Goal: Task Accomplishment & Management: Complete application form

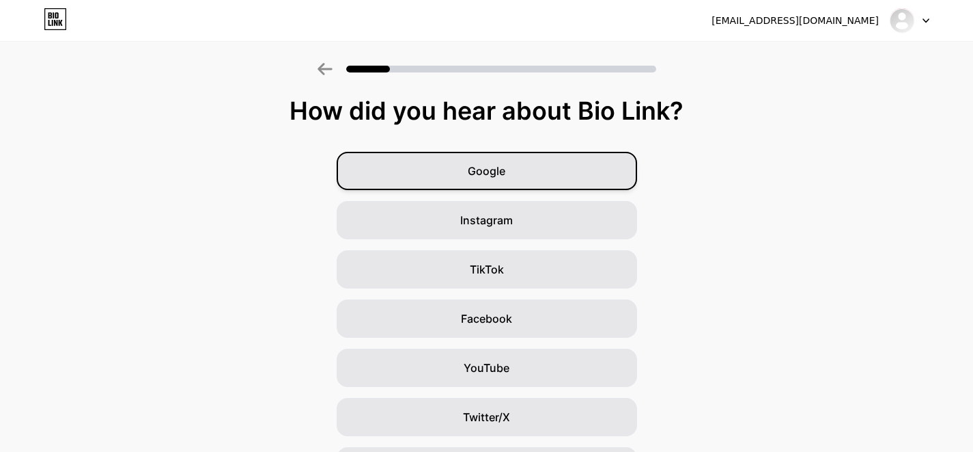
click at [505, 172] on span "Google" at bounding box center [487, 171] width 38 height 16
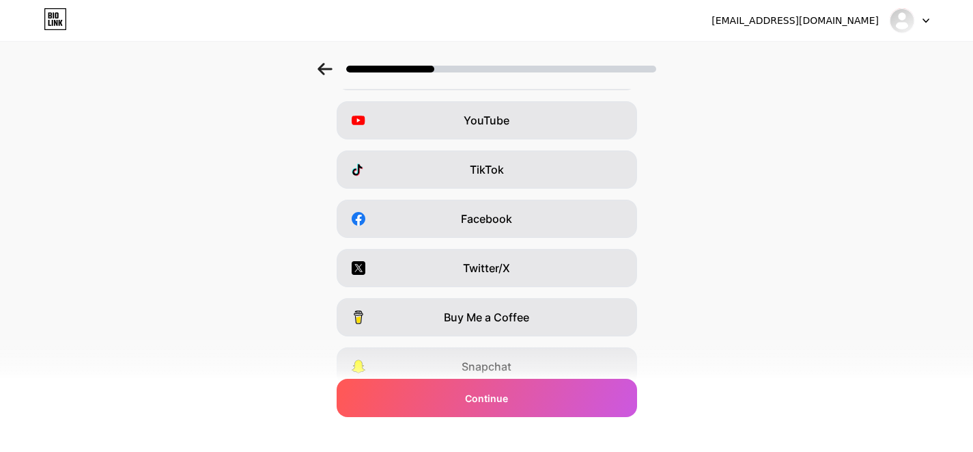
scroll to position [115, 0]
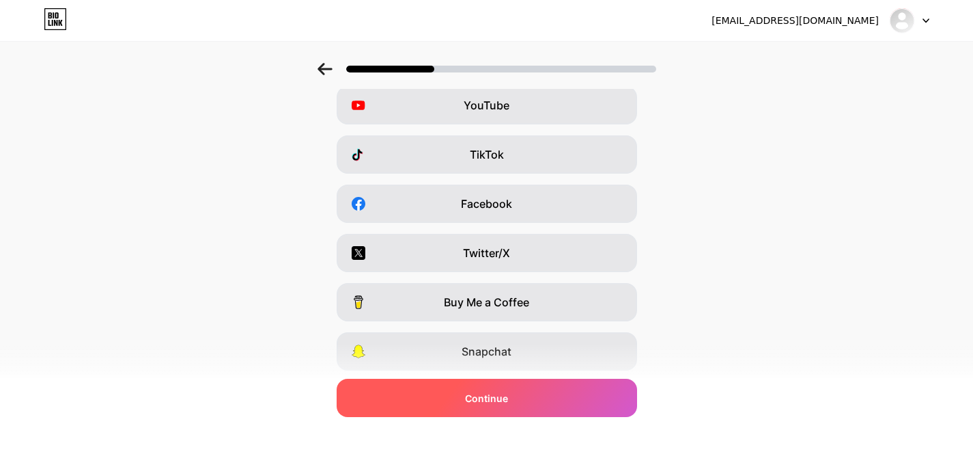
click at [490, 396] on span "Continue" at bounding box center [486, 398] width 43 height 14
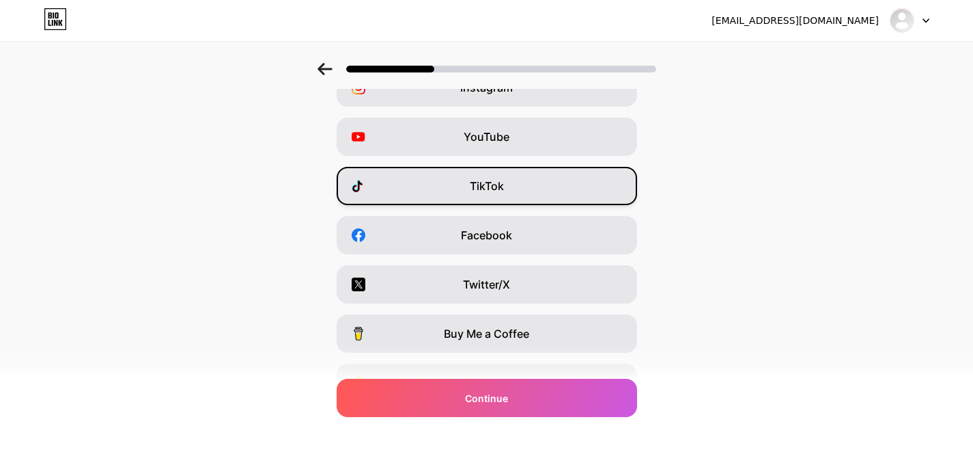
scroll to position [57, 0]
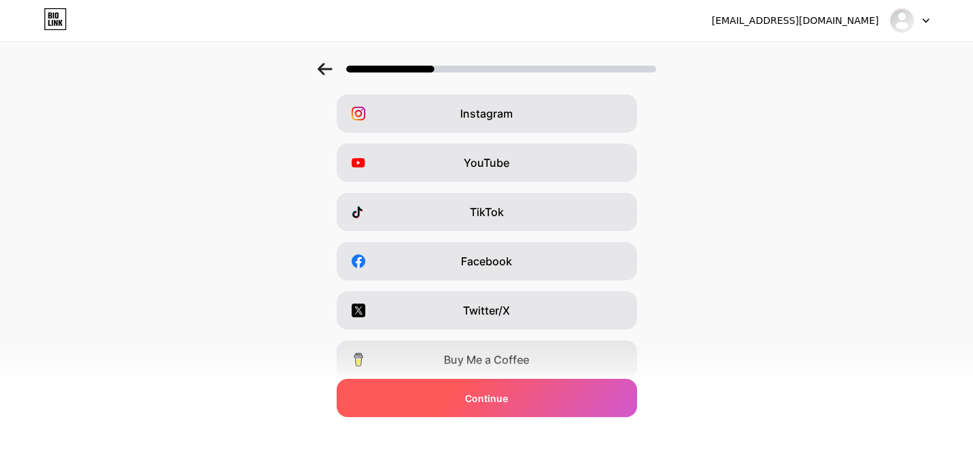
click at [497, 416] on div "Continue" at bounding box center [487, 397] width 301 height 38
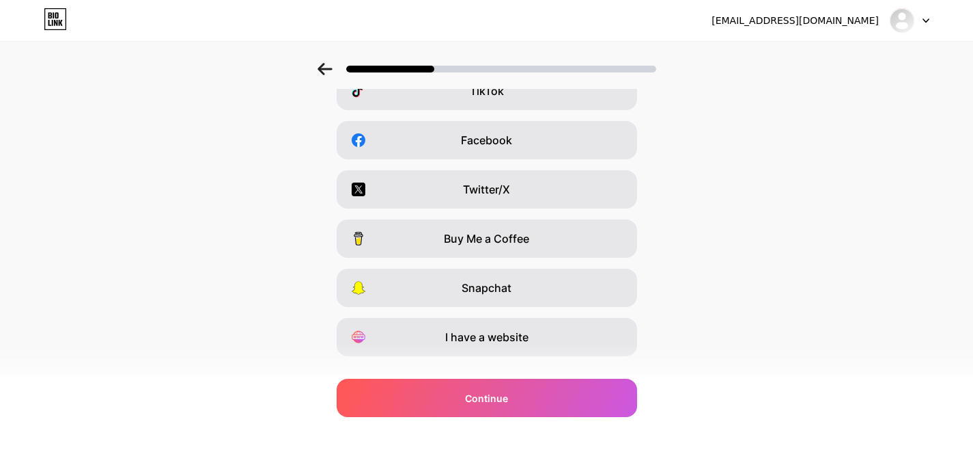
scroll to position [207, 0]
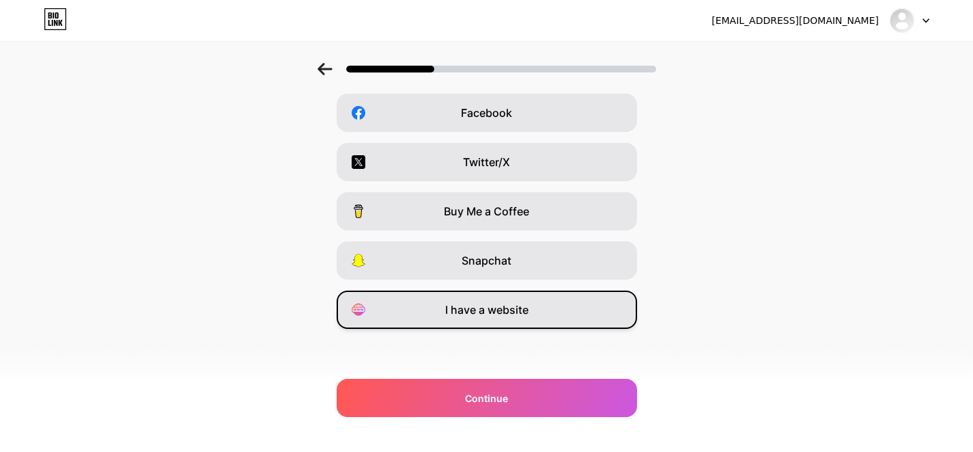
click at [482, 318] on div "I have a website" at bounding box center [487, 309] width 301 height 38
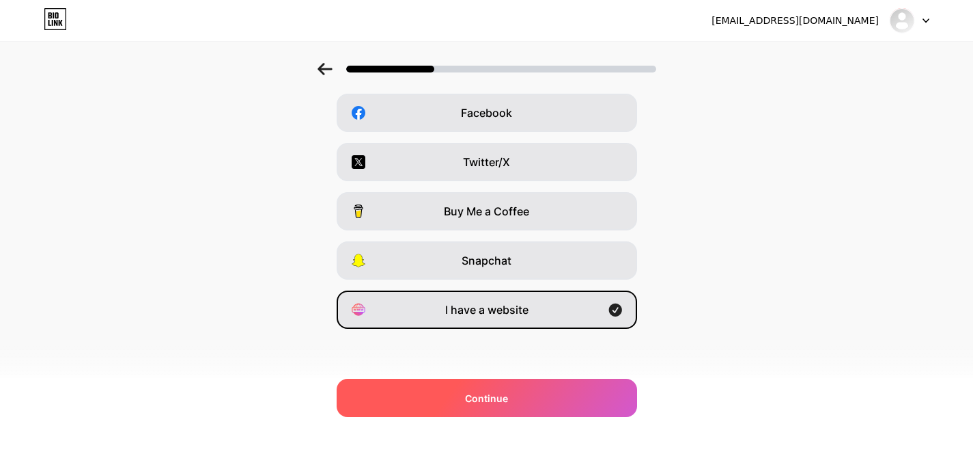
click at [486, 411] on div "Continue" at bounding box center [487, 397] width 301 height 38
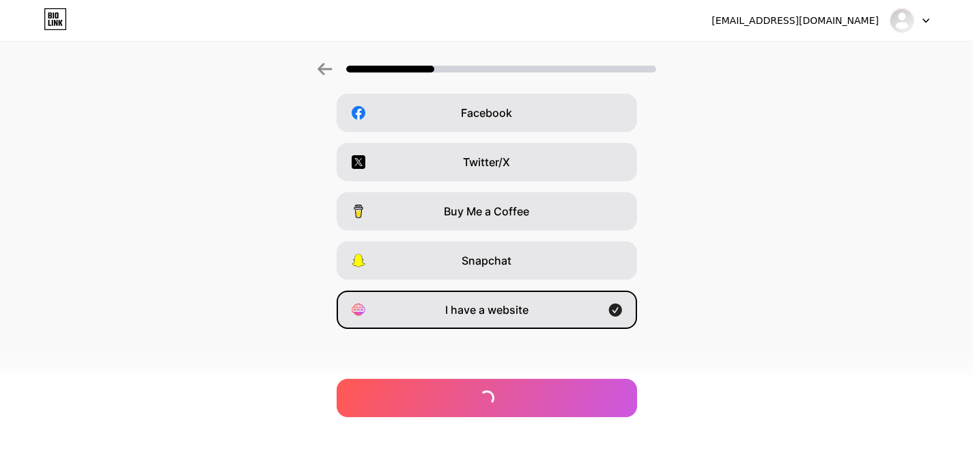
scroll to position [0, 0]
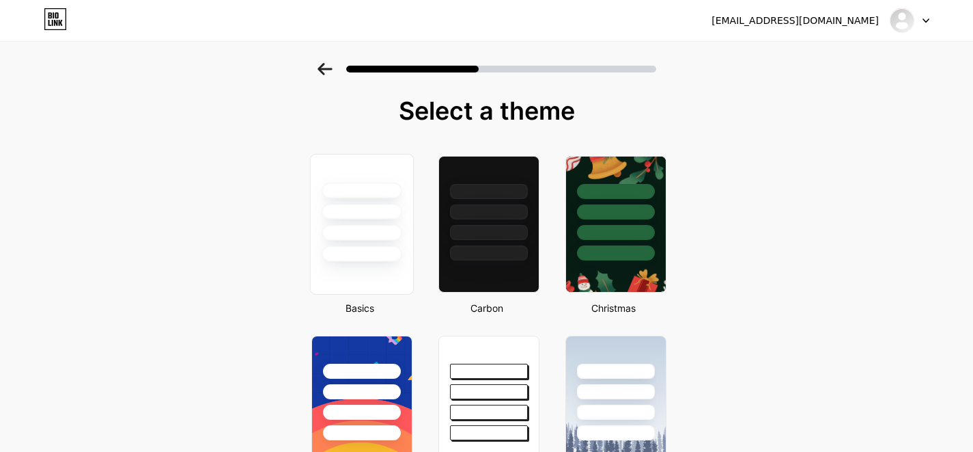
click at [368, 251] on div at bounding box center [362, 254] width 80 height 16
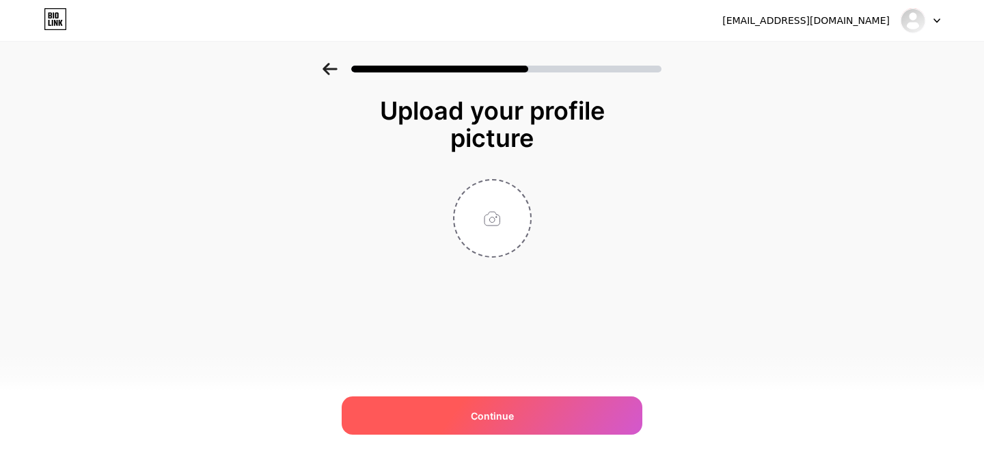
drag, startPoint x: 476, startPoint y: 409, endPoint x: 469, endPoint y: 404, distance: 8.3
click at [476, 409] on span "Continue" at bounding box center [492, 415] width 43 height 14
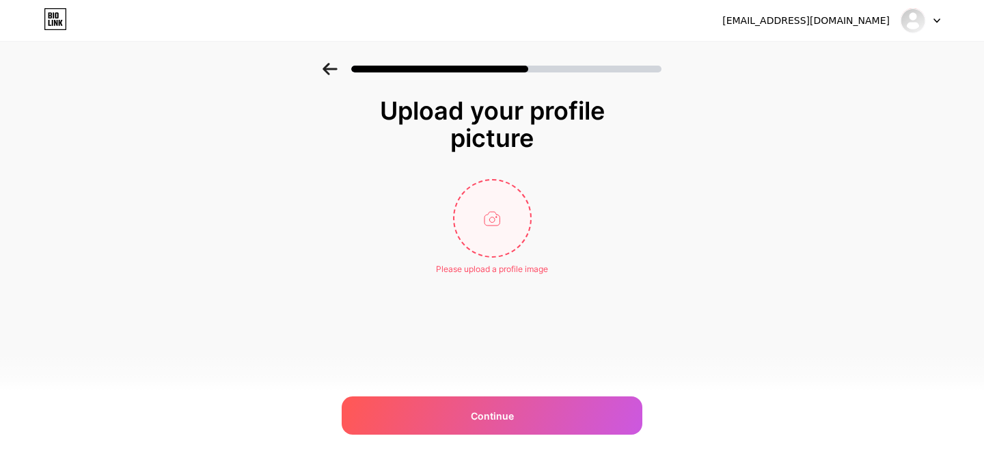
click at [502, 221] on input "file" at bounding box center [492, 218] width 76 height 76
click at [470, 222] on input "file" at bounding box center [492, 218] width 76 height 76
type input "C:\fakepath\Logo.png"
click at [152, 199] on div "Upload your profile picture Continue" at bounding box center [492, 194] width 984 height 263
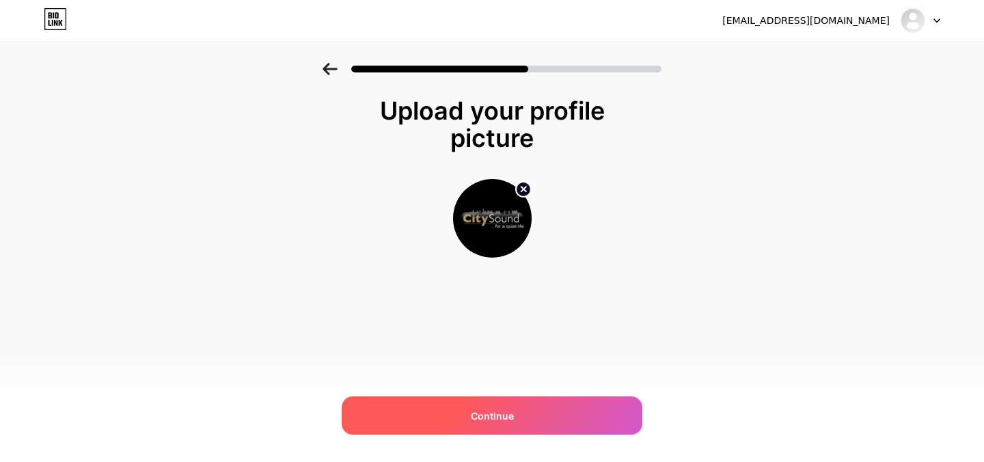
click at [497, 406] on div "Continue" at bounding box center [492, 415] width 301 height 38
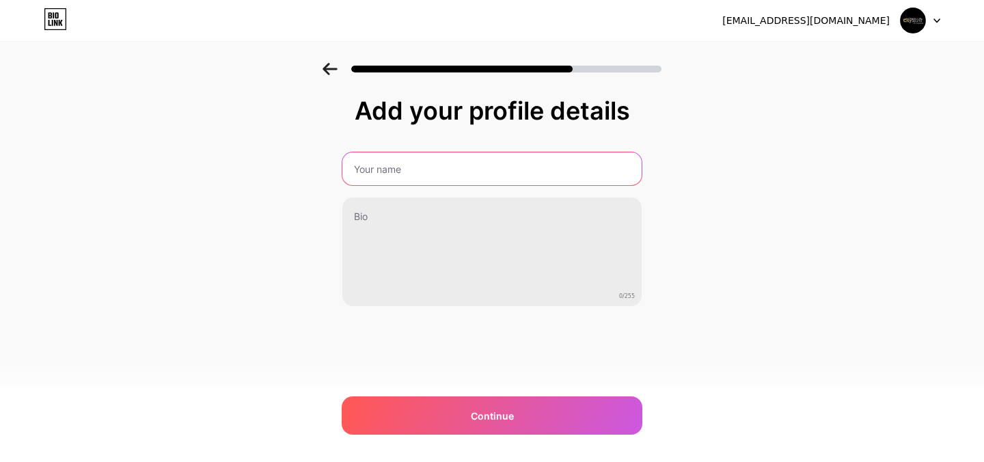
click at [386, 176] on input "text" at bounding box center [491, 168] width 299 height 33
paste input "City Sound Secondary Glazing"
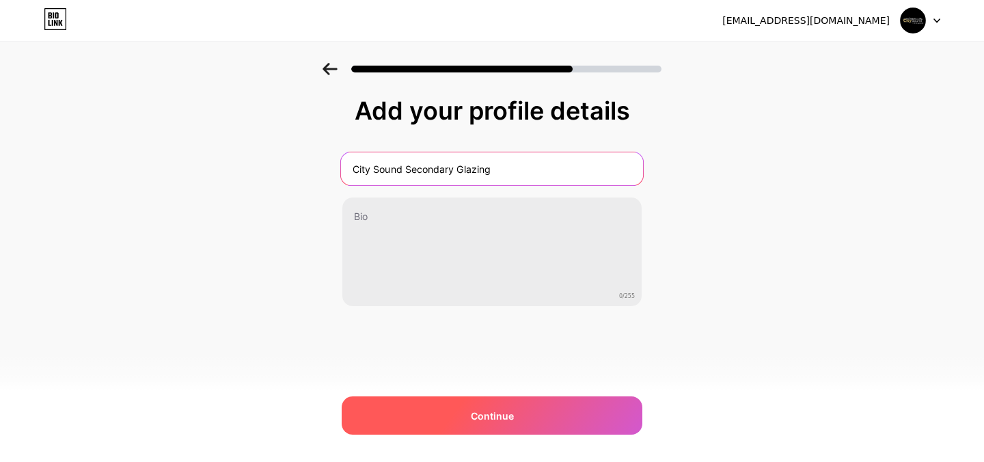
type input "City Sound Secondary Glazing"
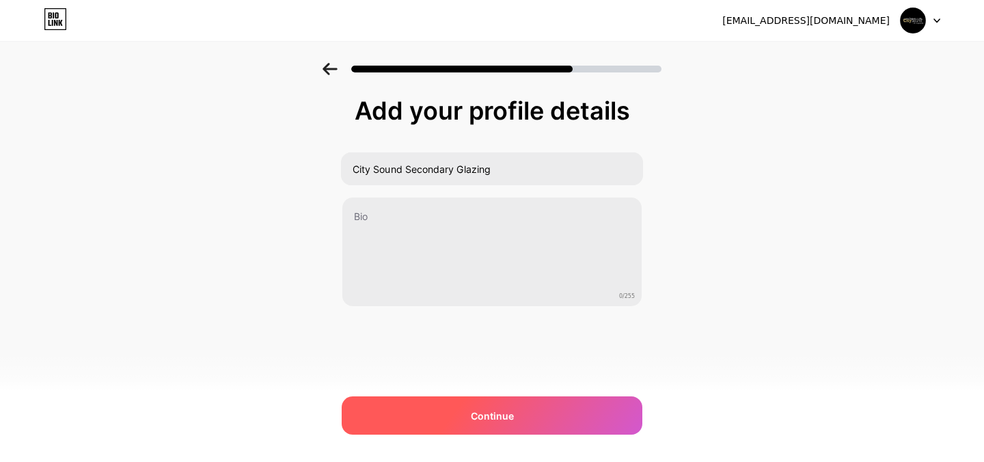
click at [441, 406] on div "Continue" at bounding box center [492, 415] width 301 height 38
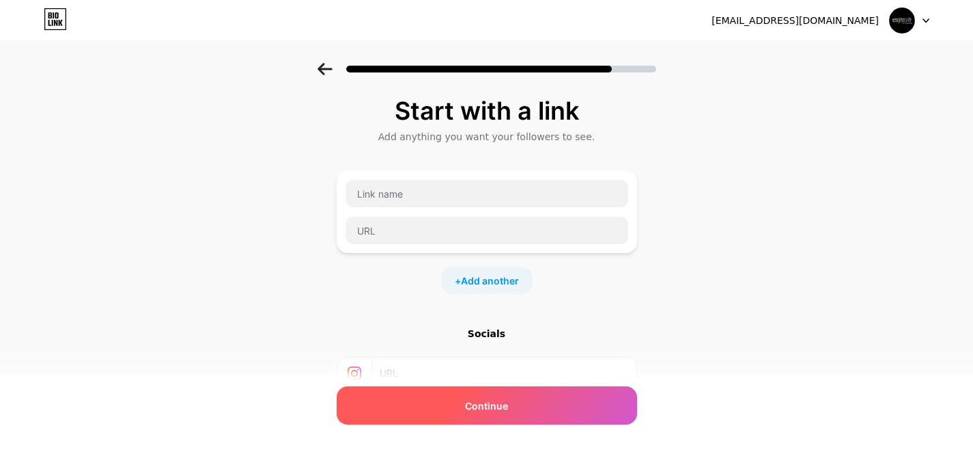
click at [539, 415] on div "Continue" at bounding box center [487, 405] width 301 height 38
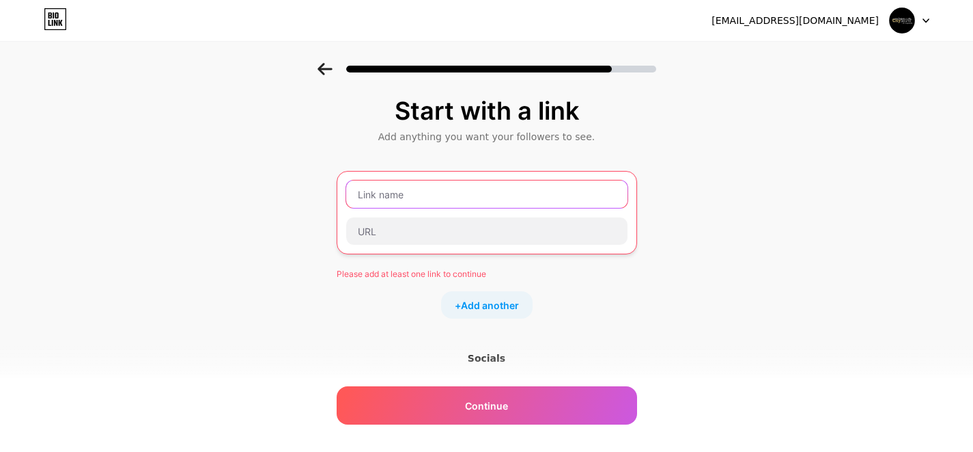
click at [443, 199] on input "text" at bounding box center [486, 193] width 281 height 27
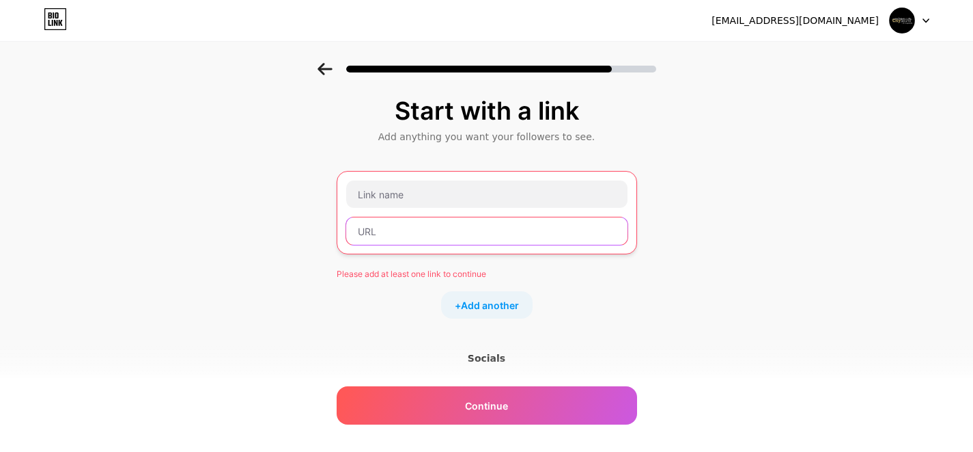
click at [428, 243] on input "text" at bounding box center [486, 230] width 281 height 27
paste input "[URL][DOMAIN_NAME]"
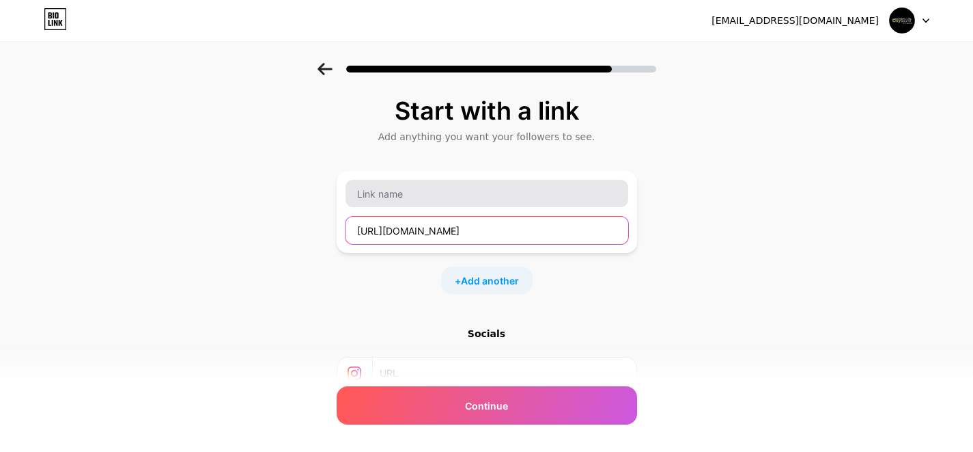
type input "[URL][DOMAIN_NAME]"
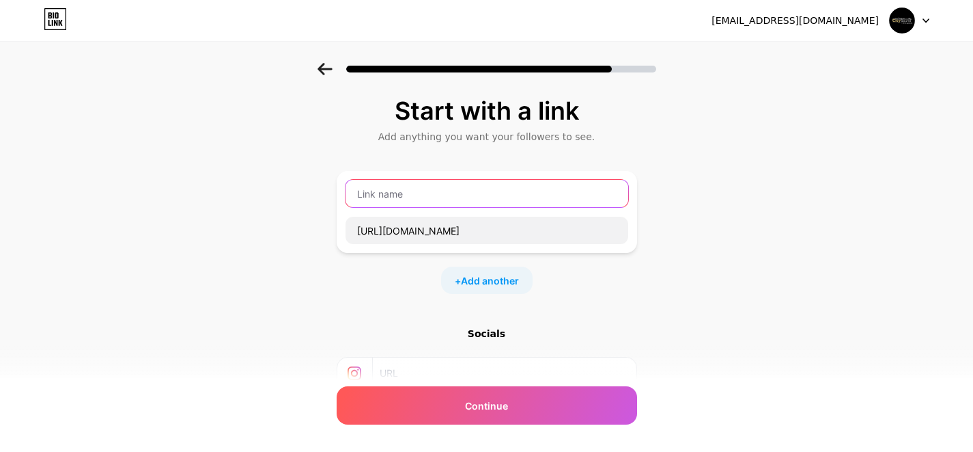
click at [434, 195] on input "text" at bounding box center [487, 193] width 283 height 27
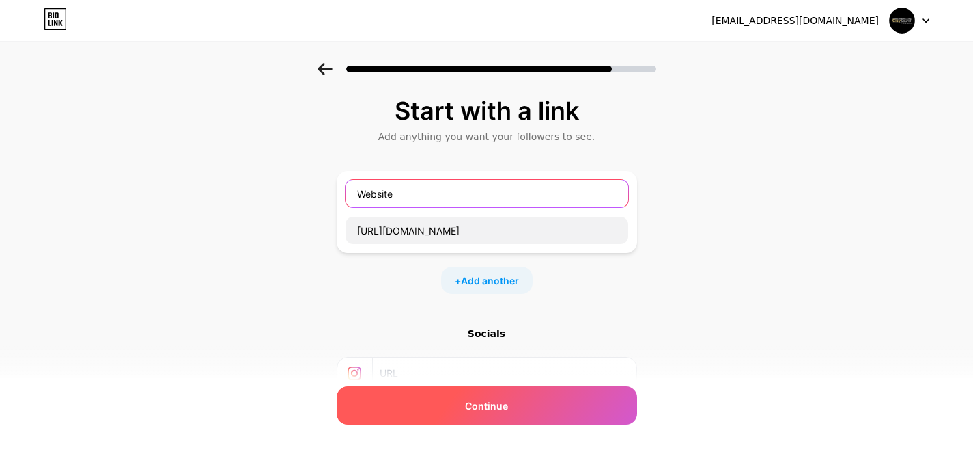
type input "Website"
click at [482, 402] on span "Continue" at bounding box center [486, 405] width 43 height 14
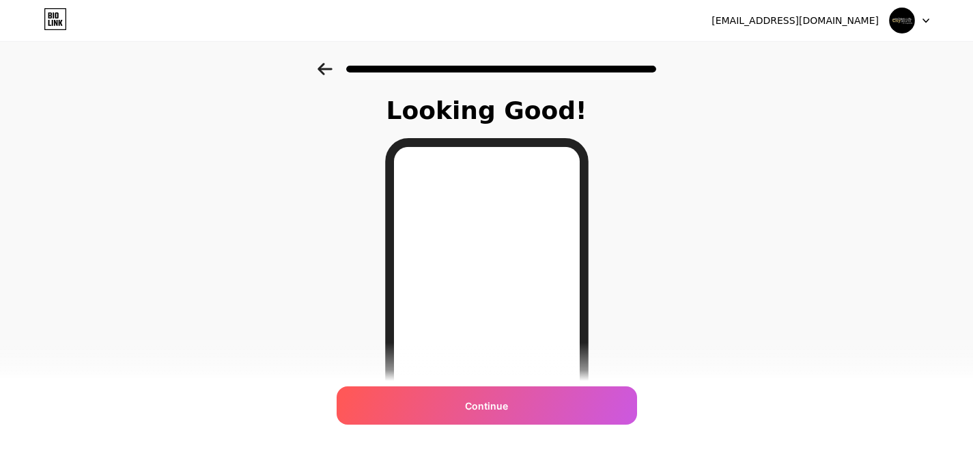
scroll to position [236, 0]
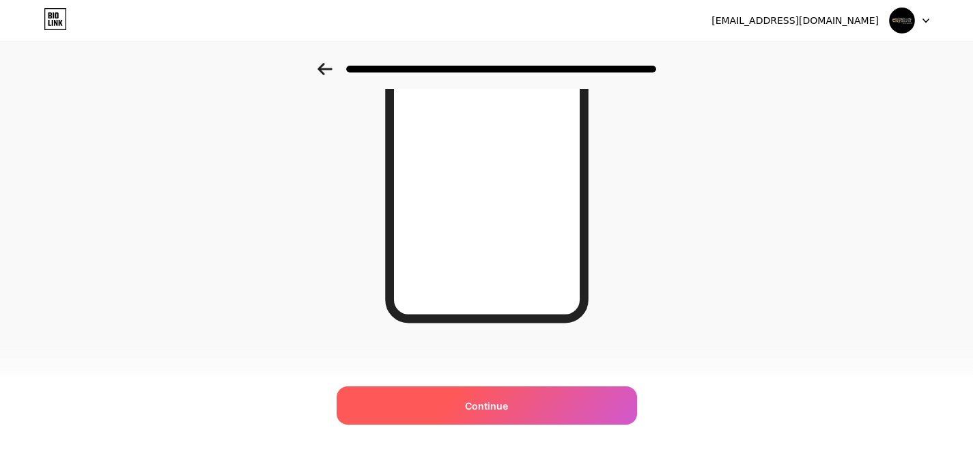
click at [486, 400] on span "Continue" at bounding box center [486, 405] width 43 height 14
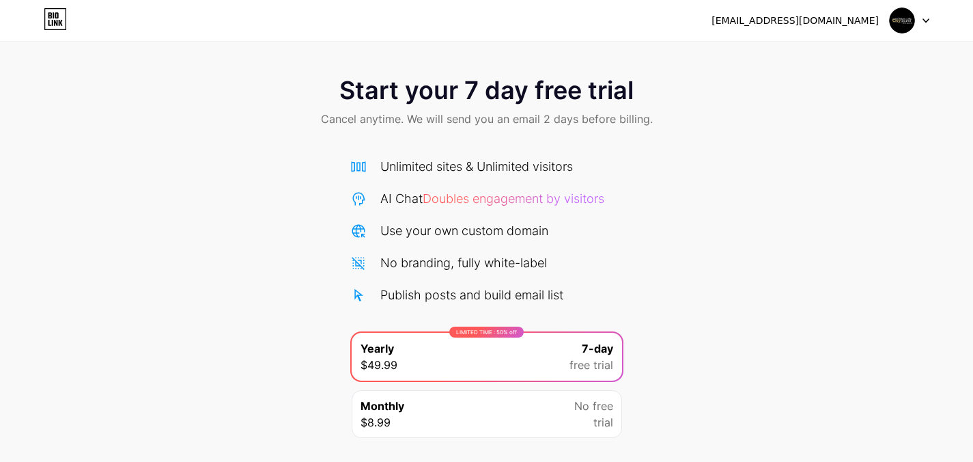
scroll to position [95, 0]
